Goal: Task Accomplishment & Management: Complete application form

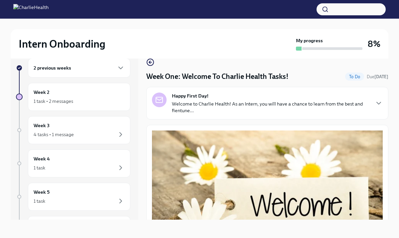
scroll to position [784, 0]
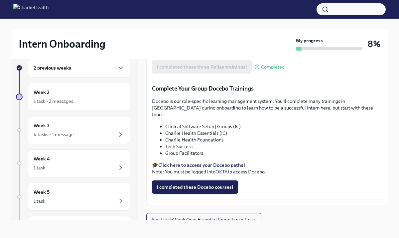
click at [187, 184] on span "I completed these Docebo courses!" at bounding box center [195, 187] width 77 height 7
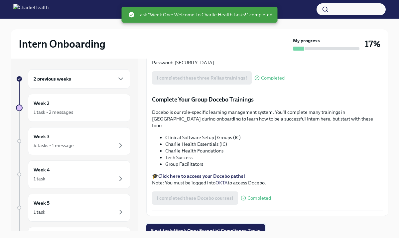
click at [201, 227] on span "Next task : Week One: Essential Compliance Tasks" at bounding box center [205, 230] width 109 height 7
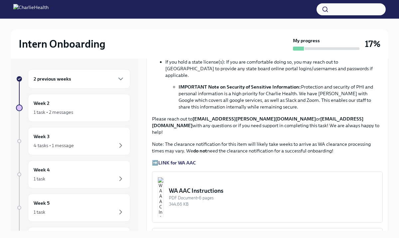
scroll to position [451, 0]
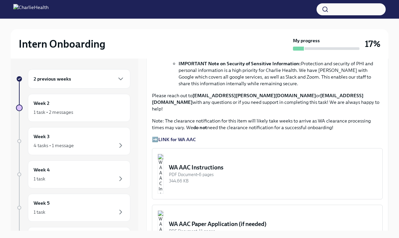
click at [175, 136] on strong "LINK for WA AAC" at bounding box center [177, 139] width 38 height 6
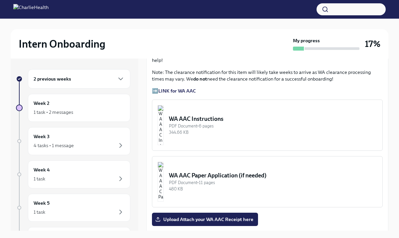
scroll to position [502, 0]
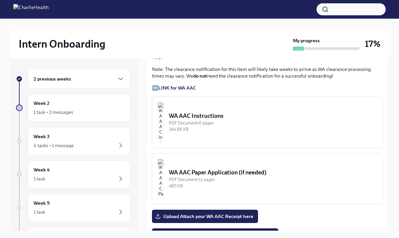
click at [219, 168] on div "WA AAC Paper Application (if needed)" at bounding box center [273, 172] width 208 height 8
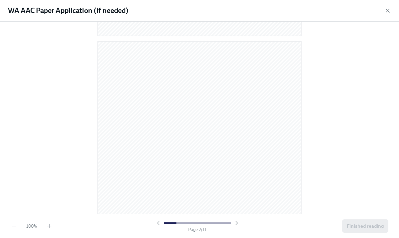
scroll to position [0, 0]
click at [381, 9] on div "WA AAC Paper Application (if needed)" at bounding box center [199, 11] width 399 height 22
click at [389, 9] on icon "button" at bounding box center [387, 10] width 3 height 3
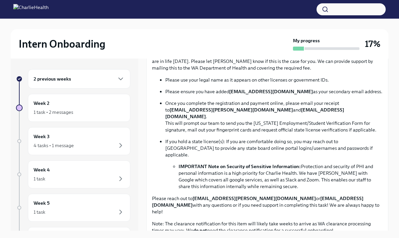
scroll to position [422, 0]
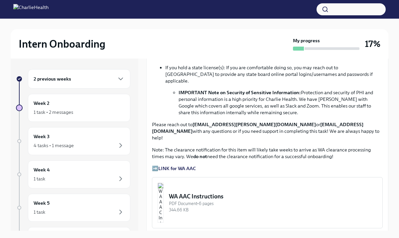
click at [227, 192] on div "WA AAC Instructions" at bounding box center [273, 196] width 208 height 8
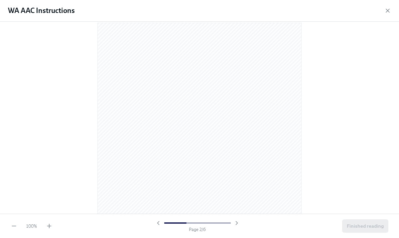
scroll to position [281, 0]
click at [388, 10] on icon "button" at bounding box center [387, 10] width 7 height 7
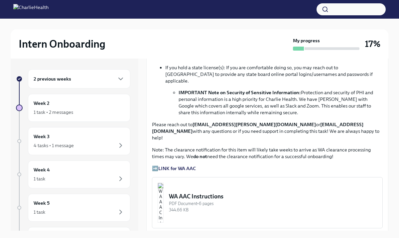
click at [178, 165] on strong "LINK for WA AAC" at bounding box center [177, 168] width 38 height 6
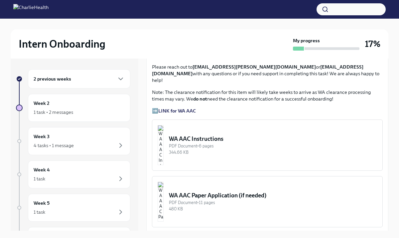
scroll to position [482, 0]
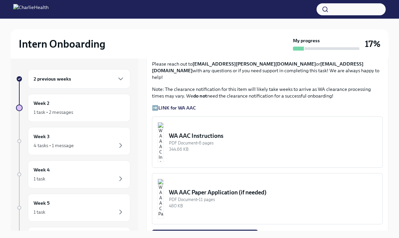
click at [213, 140] on div "PDF Document • 6 pages" at bounding box center [273, 143] width 208 height 6
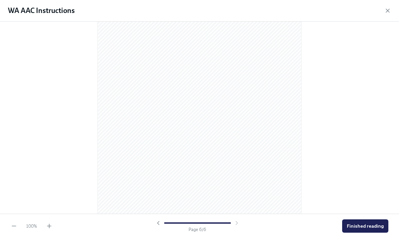
scroll to position [1423, 0]
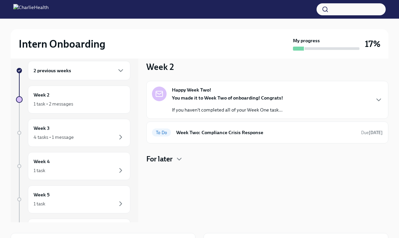
scroll to position [9, 0]
click at [185, 133] on h6 "Week Two: Compliance Crisis Response" at bounding box center [266, 131] width 180 height 7
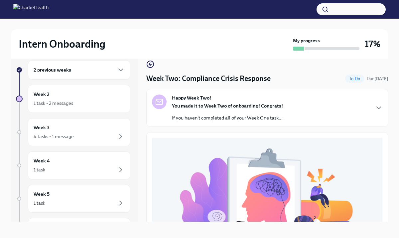
click at [198, 104] on strong "You made it to Week Two of onboarding! Congrats!" at bounding box center [227, 106] width 111 height 6
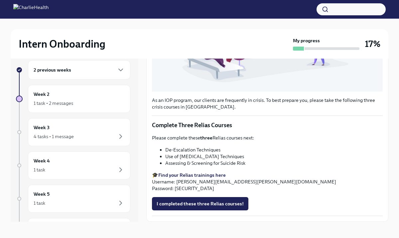
scroll to position [11, 0]
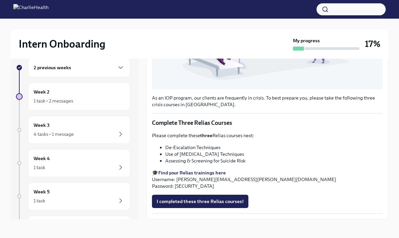
click at [55, 76] on div "2 previous weeks" at bounding box center [79, 67] width 102 height 19
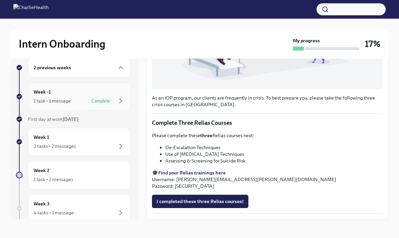
click at [80, 108] on div "Week -1 1 task • 1 message Complete" at bounding box center [79, 96] width 102 height 28
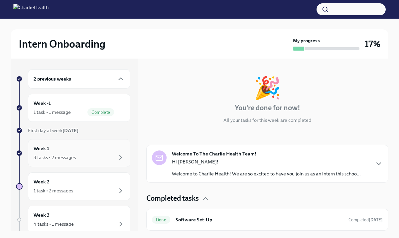
click at [94, 146] on div "Week 1 3 tasks • 2 messages" at bounding box center [79, 153] width 91 height 17
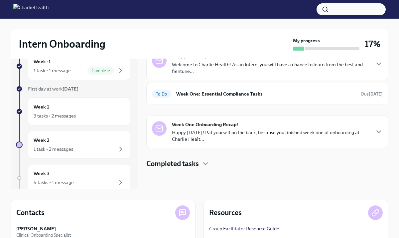
scroll to position [42, 0]
click at [191, 162] on h4 "Completed tasks" at bounding box center [172, 163] width 53 height 10
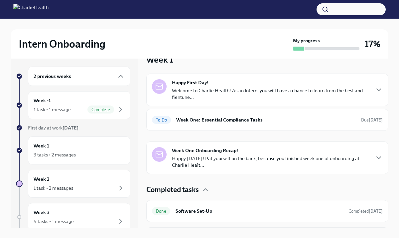
scroll to position [34, 0]
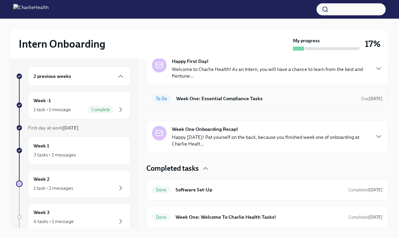
click at [194, 101] on h6 "Week One: Essential Compliance Tasks" at bounding box center [266, 98] width 180 height 7
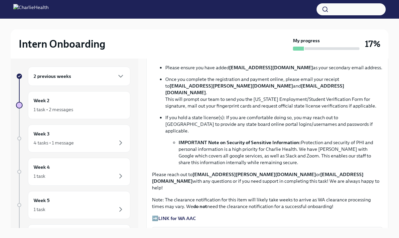
scroll to position [338, 0]
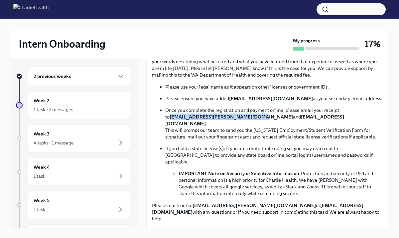
drag, startPoint x: 166, startPoint y: 115, endPoint x: 243, endPoint y: 118, distance: 77.5
click at [243, 118] on strong "[EMAIL_ADDRESS][PERSON_NAME][DOMAIN_NAME]" at bounding box center [231, 117] width 123 height 6
copy strong "[EMAIL_ADDRESS][PERSON_NAME][DOMAIN_NAME]"
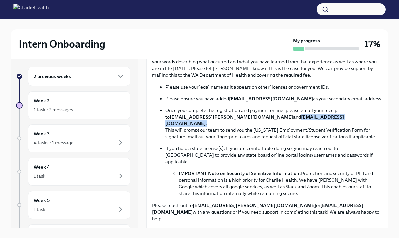
drag, startPoint x: 255, startPoint y: 116, endPoint x: 325, endPoint y: 117, distance: 70.2
click at [325, 117] on p "Once you complete the registration and payment online, please email your receip…" at bounding box center [273, 123] width 217 height 33
copy p "[EMAIL_ADDRESS][DOMAIN_NAME] ."
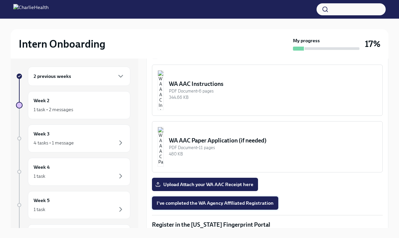
scroll to position [533, 0]
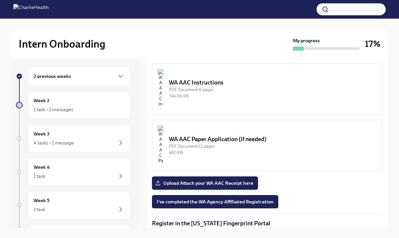
click at [199, 180] on span "Upload Attach your WA AAC Receipt here" at bounding box center [205, 183] width 97 height 7
click at [0, 0] on input "Upload Attach your WA AAC Receipt here" at bounding box center [0, 0] width 0 height 0
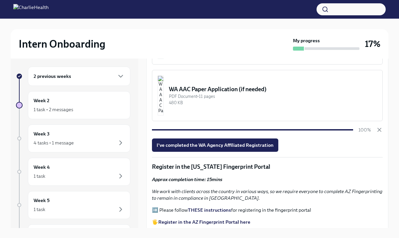
scroll to position [584, 0]
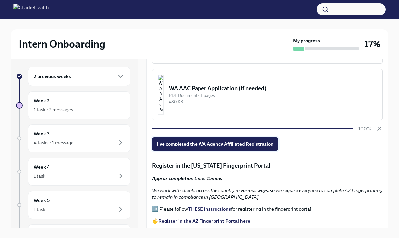
click at [252, 137] on button "I've completed the WA Agency Affiliated Registration" at bounding box center [215, 143] width 126 height 13
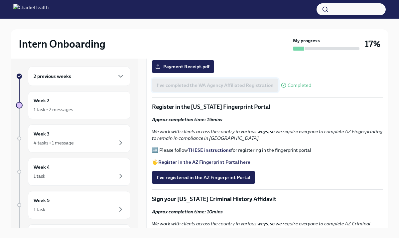
scroll to position [648, 0]
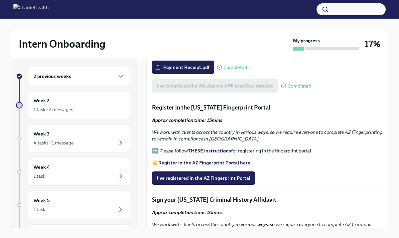
click at [196, 160] on strong "Register in the AZ Fingerprint Portal here" at bounding box center [204, 163] width 92 height 6
click at [219, 148] on strong "THESE instructions" at bounding box center [209, 151] width 43 height 6
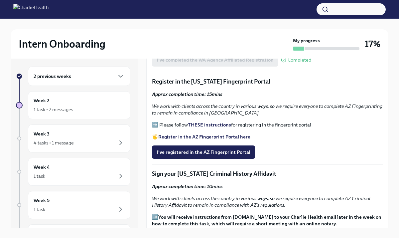
scroll to position [675, 0]
click at [181, 148] on span "I've registered in the AZ Fingerprint Portal" at bounding box center [204, 151] width 94 height 7
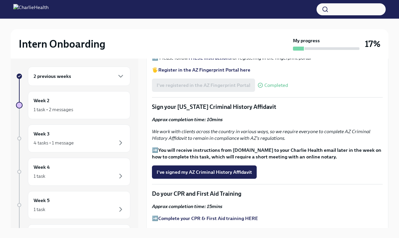
scroll to position [742, 0]
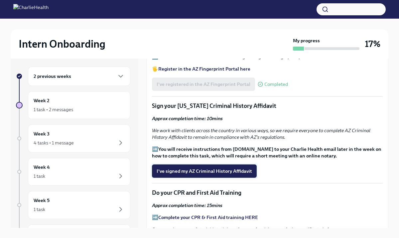
click at [209, 168] on span "I've signed my AZ Criminal History Affidavit" at bounding box center [204, 171] width 95 height 7
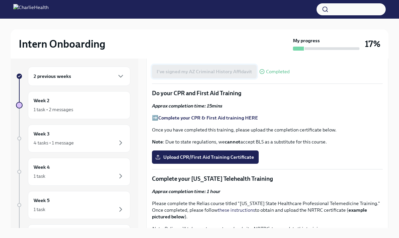
scroll to position [844, 0]
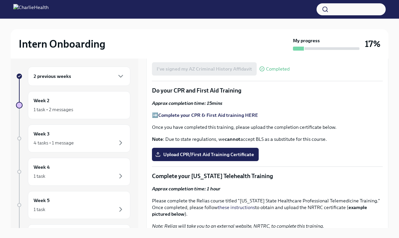
click at [187, 112] on strong "Complete your CPR & First Aid training HERE" at bounding box center [208, 115] width 100 height 6
click at [202, 151] on span "Upload CPR/First Aid Training Certificate" at bounding box center [205, 154] width 97 height 7
click at [0, 0] on input "Upload CPR/First Aid Training Certificate" at bounding box center [0, 0] width 0 height 0
click at [189, 148] on label "Upload CPR/First Aid Training Certificate" at bounding box center [205, 154] width 107 height 13
click at [0, 0] on input "Upload CPR/First Aid Training Certificate" at bounding box center [0, 0] width 0 height 0
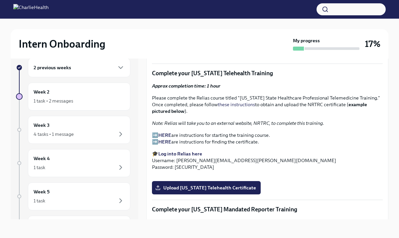
scroll to position [939, 0]
click at [180, 150] on strong "Log into Relias here" at bounding box center [180, 153] width 44 height 6
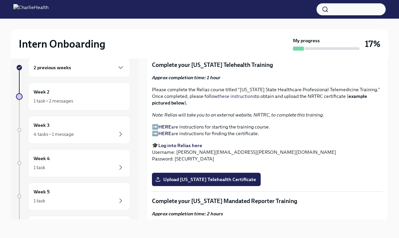
scroll to position [943, 0]
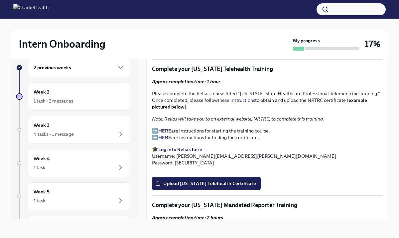
click at [167, 128] on strong "HERE" at bounding box center [164, 131] width 13 height 6
click at [163, 128] on strong "HERE" at bounding box center [164, 131] width 13 height 6
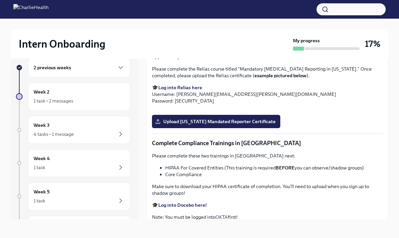
click at [207, 29] on label "Upload [US_STATE] Telehealth Certificate" at bounding box center [206, 22] width 109 height 13
click at [0, 0] on input "Upload [US_STATE] Telehealth Certificate" at bounding box center [0, 0] width 0 height 0
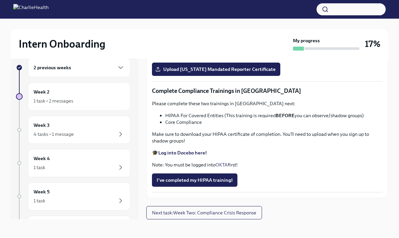
scroll to position [1484, 0]
click at [190, 152] on strong "Log into Docebo here!" at bounding box center [182, 153] width 49 height 6
click at [211, 180] on span "I've completed my HIPAA training!" at bounding box center [195, 180] width 76 height 7
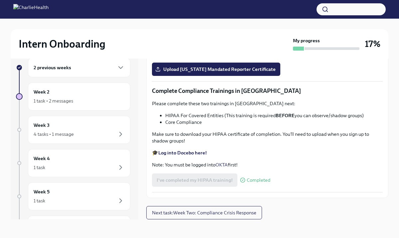
scroll to position [1205, 0]
click at [187, 38] on strong "Log into Relias here" at bounding box center [180, 35] width 44 height 6
click at [208, 76] on label "Upload [US_STATE] Mandated Reporter Certificate" at bounding box center [216, 69] width 128 height 13
click at [0, 0] on input "Upload [US_STATE] Mandated Reporter Certificate" at bounding box center [0, 0] width 0 height 0
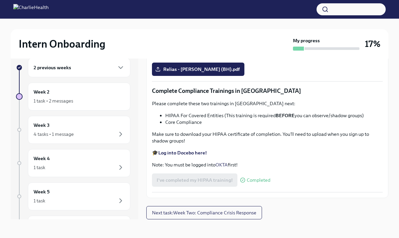
scroll to position [1484, 0]
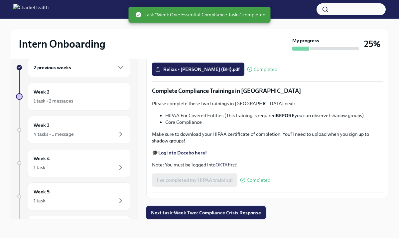
click at [207, 211] on span "Next task : Week Two: Compliance Crisis Response" at bounding box center [206, 212] width 110 height 7
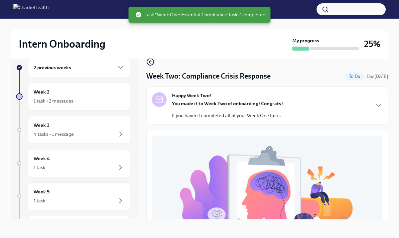
click at [244, 119] on div "Happy Week Two! You made it to Week Two of onboarding! Congrats! If you haven't…" at bounding box center [267, 105] width 242 height 38
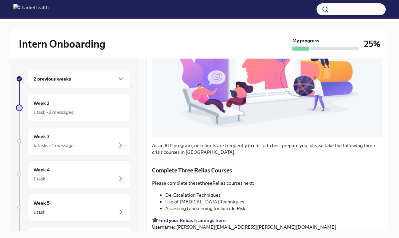
scroll to position [370, 0]
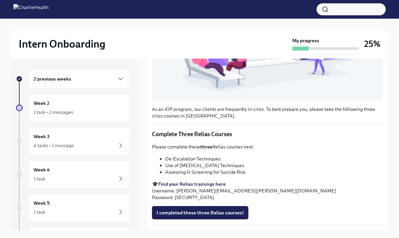
click at [96, 79] on div "2 previous weeks" at bounding box center [79, 79] width 91 height 8
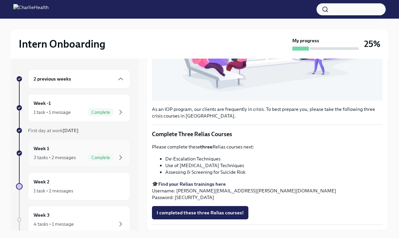
click at [79, 147] on div "Week 1 3 tasks • 2 messages Complete" at bounding box center [79, 153] width 91 height 17
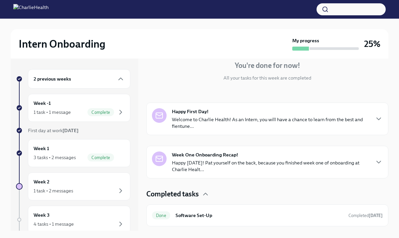
scroll to position [66, 0]
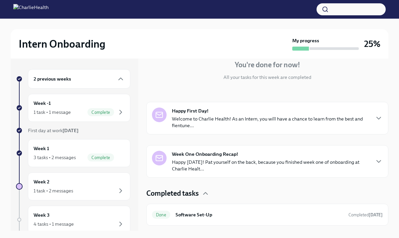
click at [214, 159] on p "Happy [DATE]! Pat yourself on the back, because you finished week one of onboar…" at bounding box center [271, 165] width 198 height 13
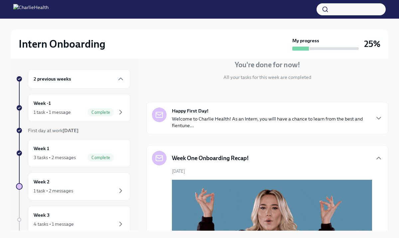
click at [217, 120] on p "Welcome to Charlie Health! As an Intern, you will have a chance to learn from t…" at bounding box center [271, 121] width 198 height 13
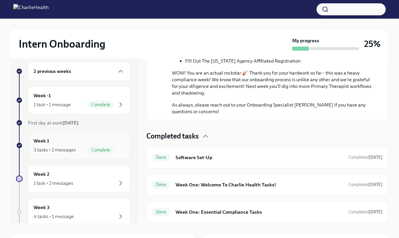
scroll to position [0, 0]
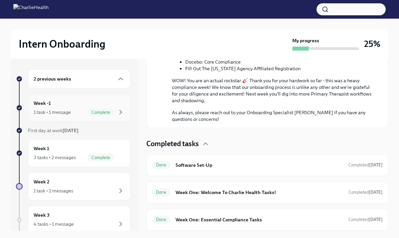
click at [81, 111] on div "1 task • 1 message Complete" at bounding box center [79, 112] width 91 height 8
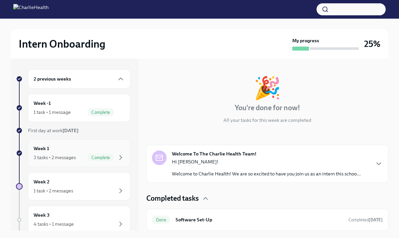
scroll to position [51, 0]
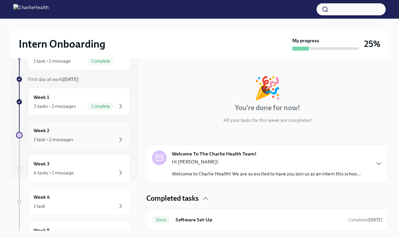
click at [83, 132] on div "Week 2 1 task • 2 messages" at bounding box center [79, 135] width 91 height 17
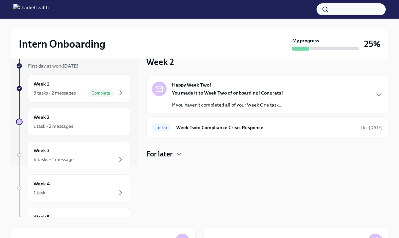
scroll to position [17, 0]
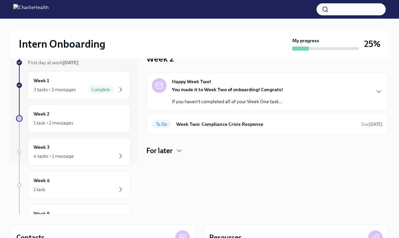
click at [228, 84] on div "Happy Week Two! You made it to Week Two of onboarding! Congrats! If you haven't…" at bounding box center [227, 91] width 111 height 27
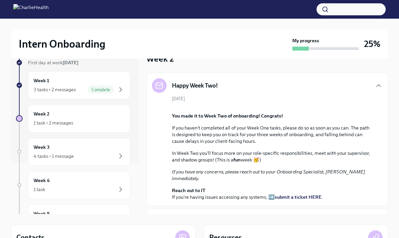
scroll to position [128, 0]
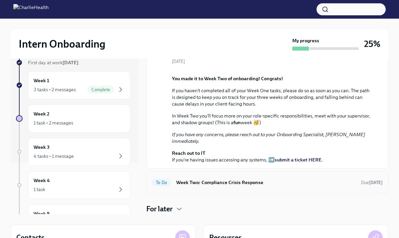
click at [217, 187] on div "To Do Week Two: Compliance Crisis Response Due [DATE]" at bounding box center [267, 182] width 231 height 11
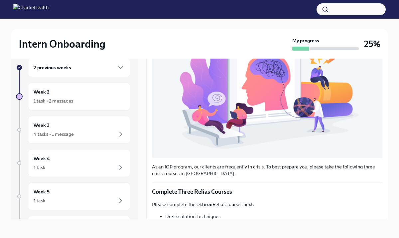
scroll to position [185, 0]
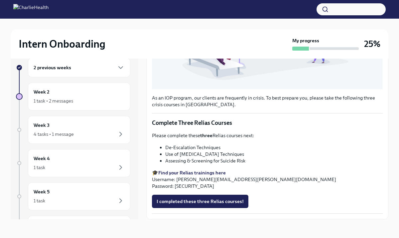
click at [184, 170] on strong "Find your Relias trainings here" at bounding box center [192, 173] width 68 height 6
